Goal: Check status: Check status

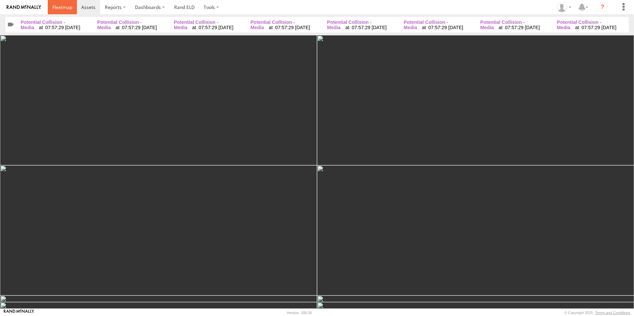
drag, startPoint x: 0, startPoint y: 0, endPoint x: 56, endPoint y: 6, distance: 56.0
click at [56, 6] on span at bounding box center [62, 7] width 20 height 6
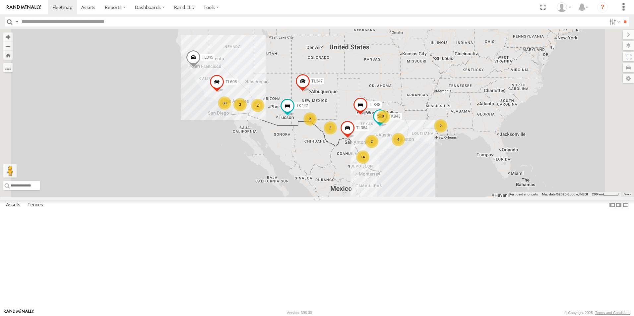
click at [0, 0] on div "TK938" at bounding box center [0, 0] width 0 height 0
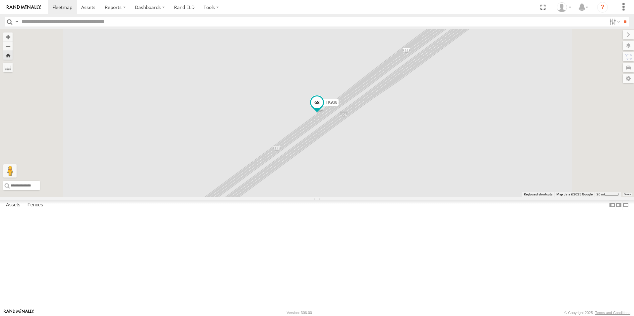
click at [337, 105] on span "TK938" at bounding box center [332, 102] width 12 height 5
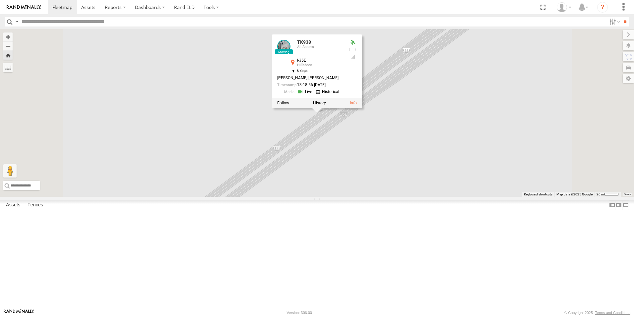
click at [401, 149] on div "TK938 TK938 All Assets I-35E Hillsboro 32.09818 , -97.02027 68 RONNY O PEREZ AR…" at bounding box center [317, 113] width 634 height 168
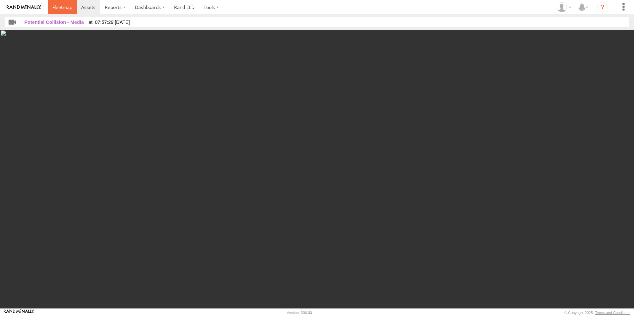
click at [63, 8] on span at bounding box center [62, 7] width 20 height 6
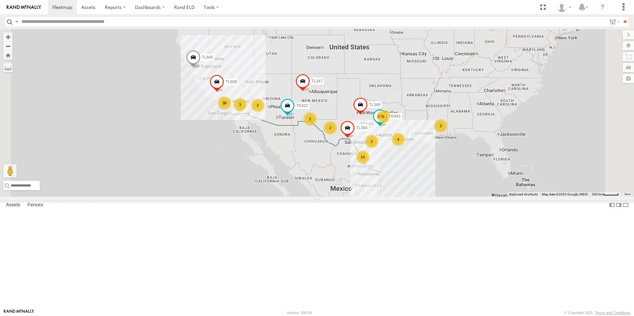
click at [0, 0] on div "TK938" at bounding box center [0, 0] width 0 height 0
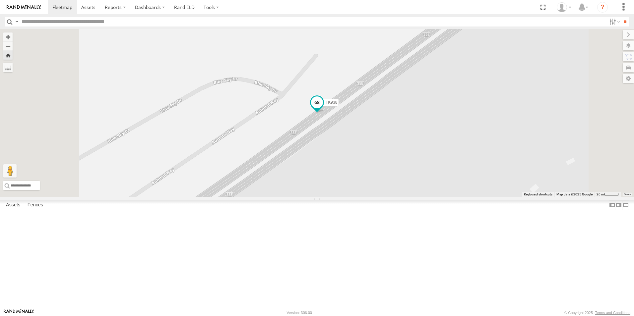
click at [337, 105] on span "TK938" at bounding box center [332, 102] width 12 height 5
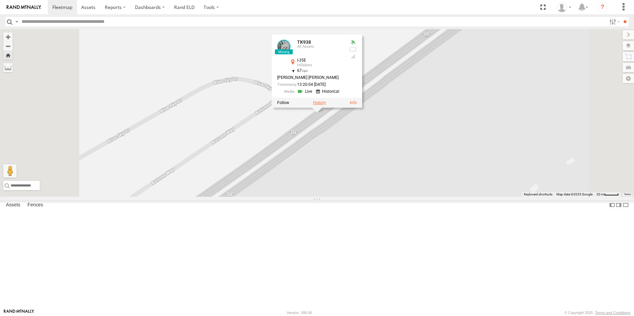
click at [326, 105] on label at bounding box center [319, 103] width 13 height 5
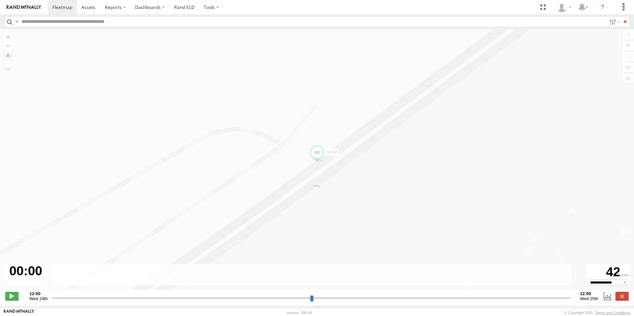
type input "**********"
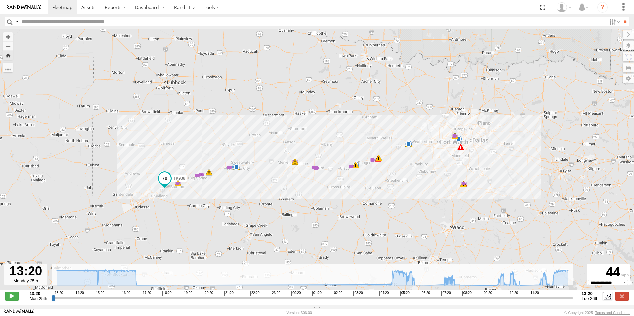
click at [168, 182] on span at bounding box center [165, 178] width 12 height 12
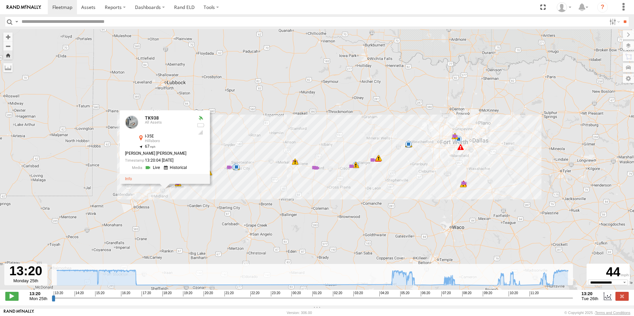
click at [129, 184] on div at bounding box center [165, 179] width 90 height 10
click at [129, 181] on link at bounding box center [128, 179] width 7 height 5
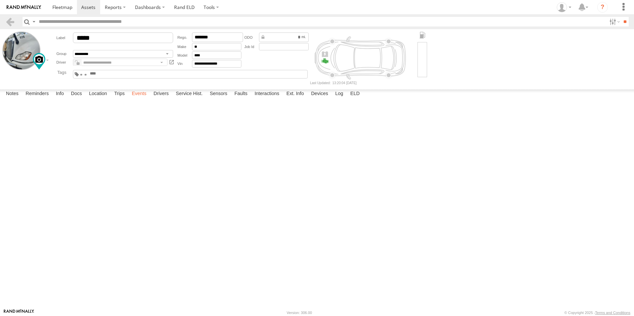
click at [138, 99] on label "Events" at bounding box center [138, 94] width 21 height 9
click at [0, 0] on link at bounding box center [0, 0] width 0 height 0
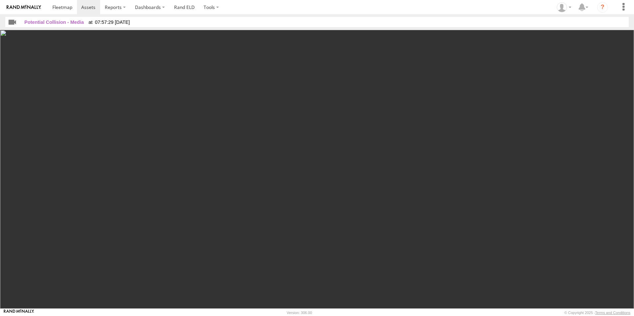
click at [188, 170] on img at bounding box center [317, 169] width 634 height 279
